Goal: Information Seeking & Learning: Learn about a topic

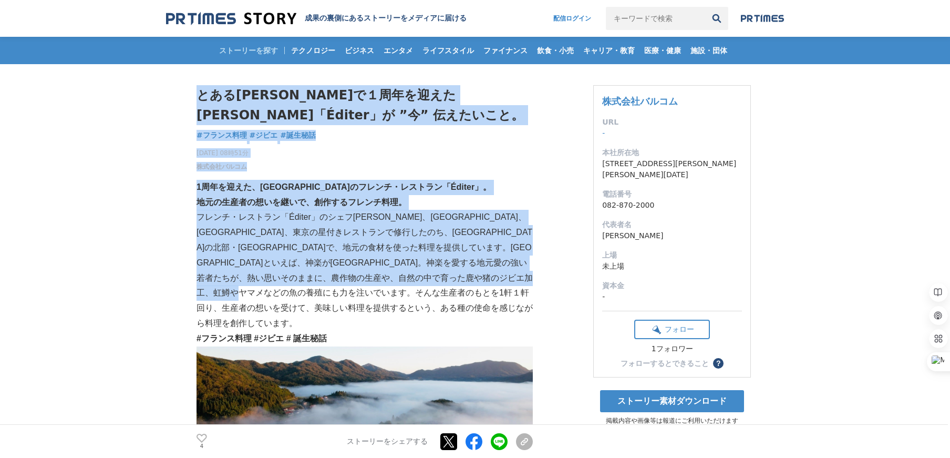
drag, startPoint x: 193, startPoint y: 225, endPoint x: 333, endPoint y: 310, distance: 163.3
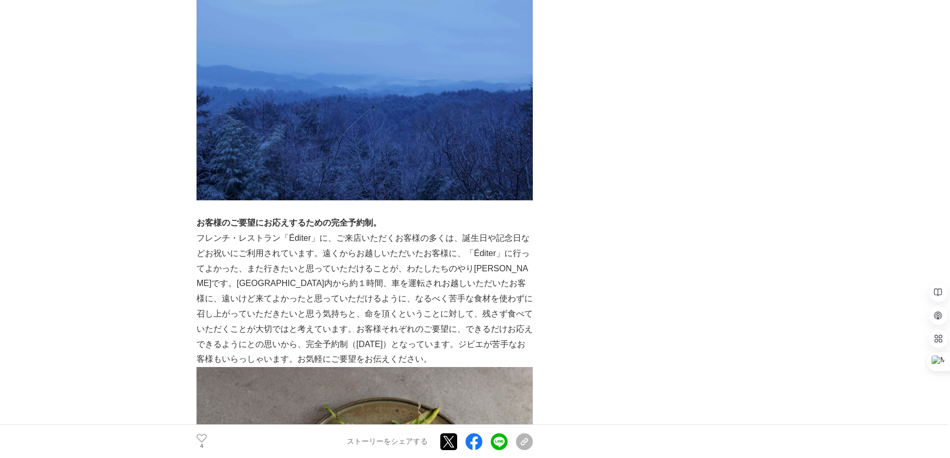
scroll to position [736, 0]
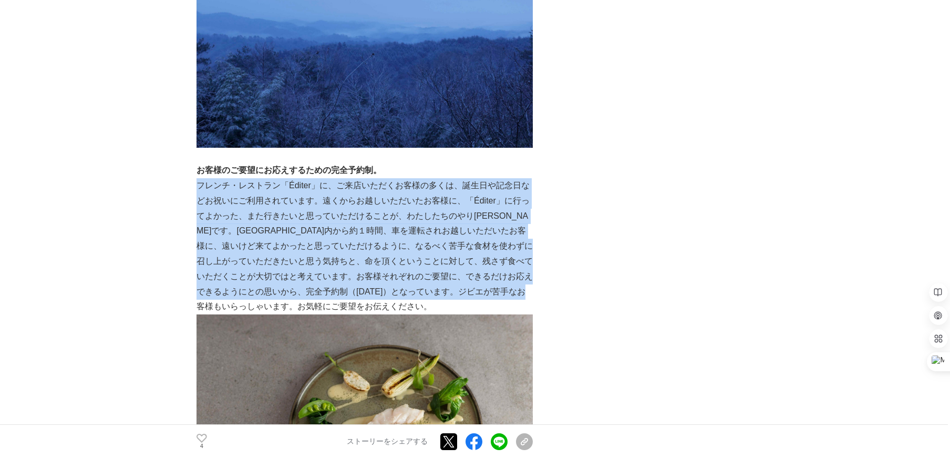
drag, startPoint x: 200, startPoint y: 157, endPoint x: 336, endPoint y: 275, distance: 180.0
click at [336, 275] on p "フレンチ・レストラン「Éditer」に、ご来店いただくお客様の多くは、誕生日や記念日などお祝いにご利用されています。遠くからお越しいただいたお客様に、「Édi…" at bounding box center [365, 246] width 336 height 136
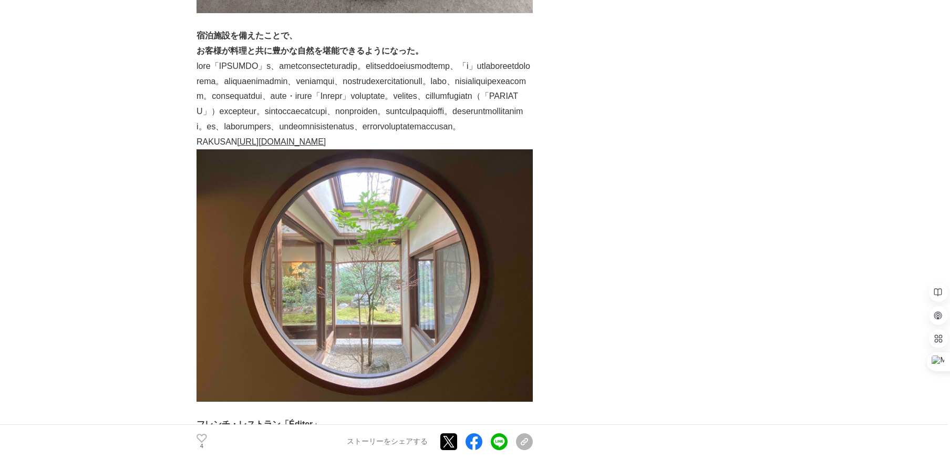
scroll to position [1577, 0]
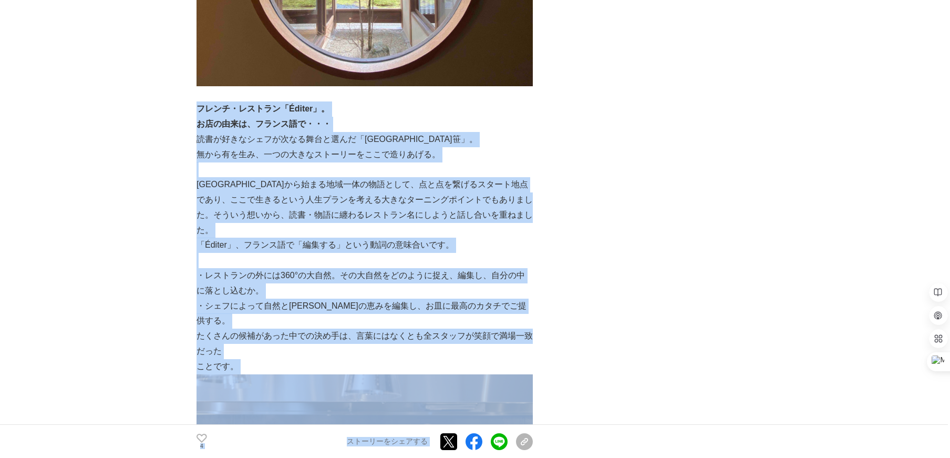
drag, startPoint x: 200, startPoint y: 139, endPoint x: 552, endPoint y: 353, distance: 412.8
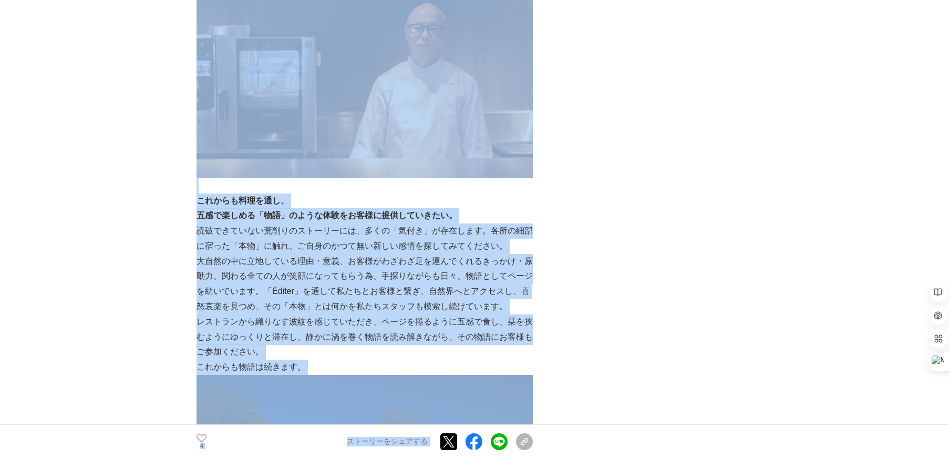
scroll to position [2103, 0]
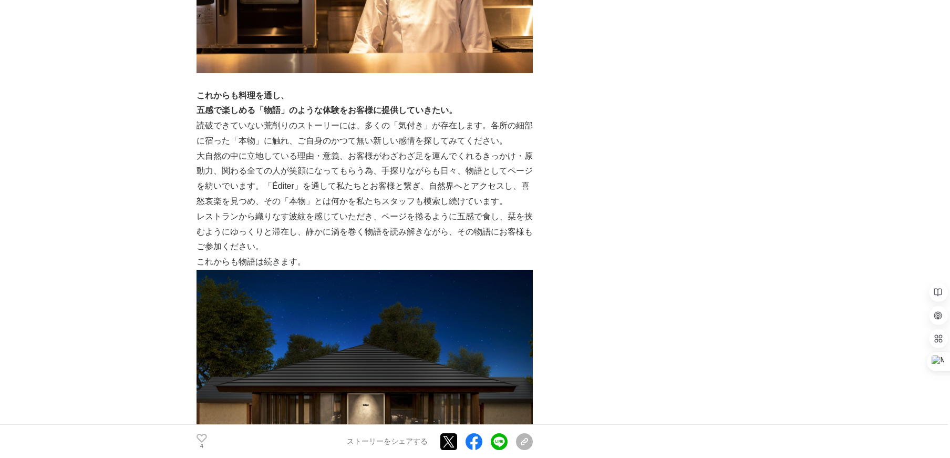
click at [126, 192] on main "とある[PERSON_NAME]で１周年を迎えた[PERSON_NAME]「Éditer」が ”今” 伝えたいこと。 フランス料理 #フランス料理 #ジビエ …" at bounding box center [475, 317] width 950 height 4712
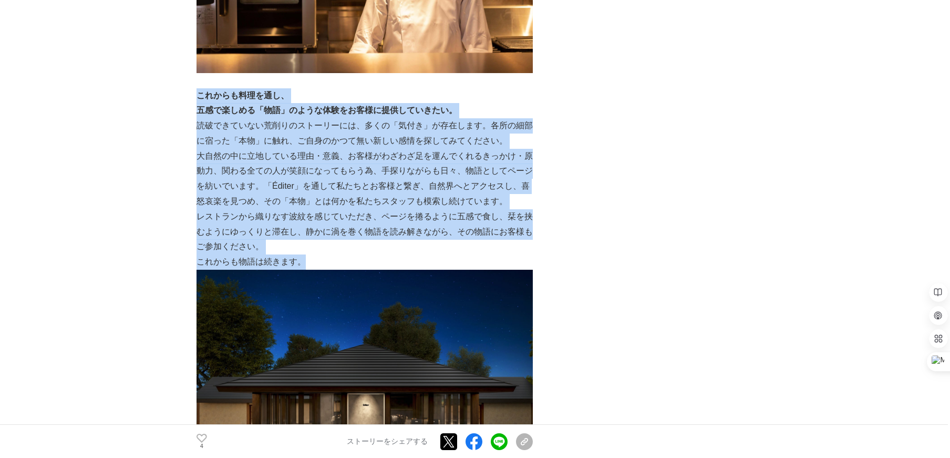
drag, startPoint x: 197, startPoint y: 94, endPoint x: 450, endPoint y: 257, distance: 301.3
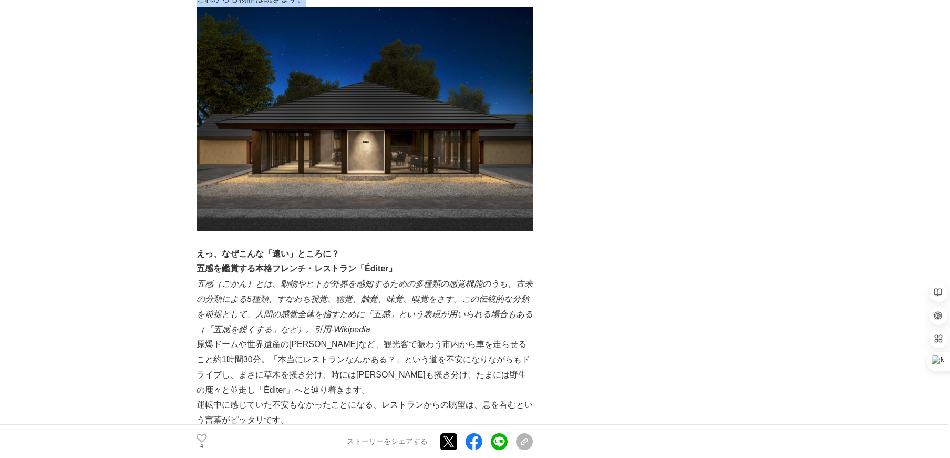
scroll to position [2471, 0]
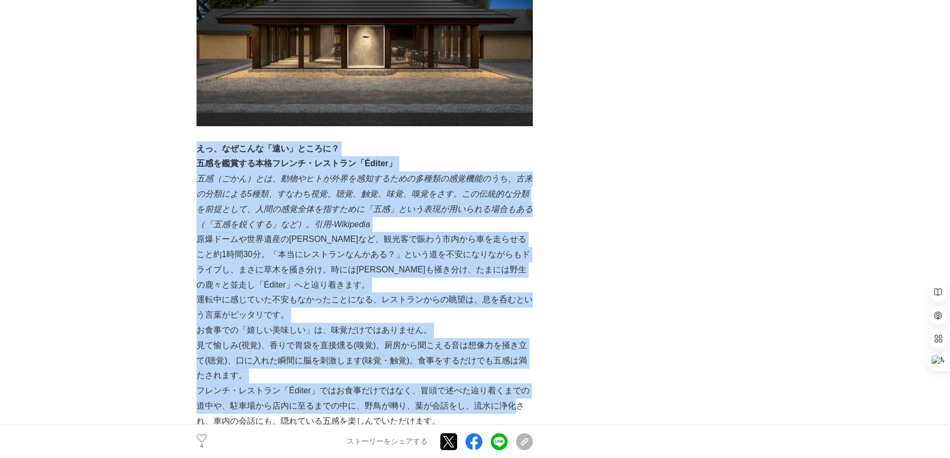
drag, startPoint x: 198, startPoint y: 148, endPoint x: 510, endPoint y: 401, distance: 402.1
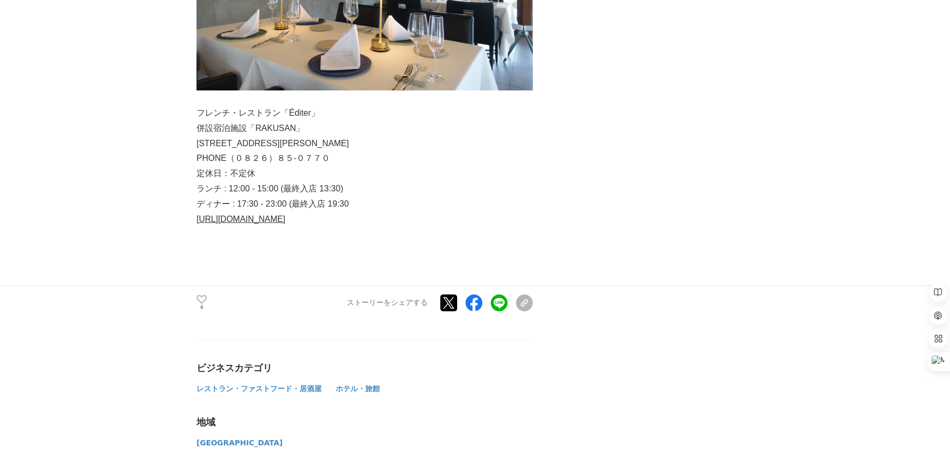
scroll to position [3943, 0]
